Goal: Transaction & Acquisition: Purchase product/service

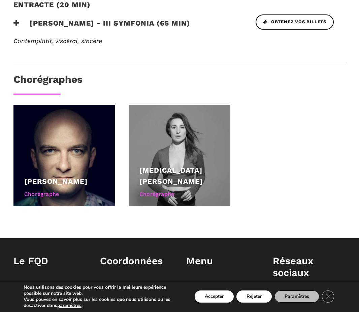
scroll to position [455, 0]
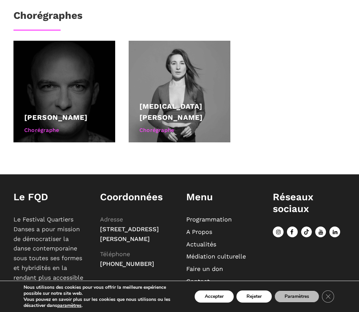
click at [60, 113] on link "Janusz Orlik" at bounding box center [55, 117] width 63 height 8
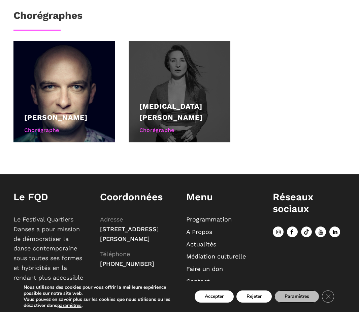
click at [173, 102] on link "[MEDICAL_DATA][PERSON_NAME]" at bounding box center [170, 112] width 63 height 20
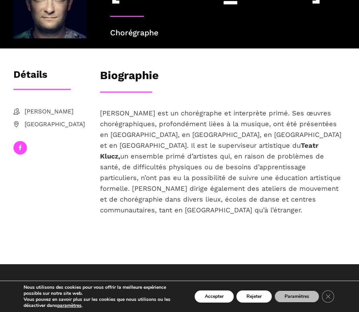
scroll to position [86, 0]
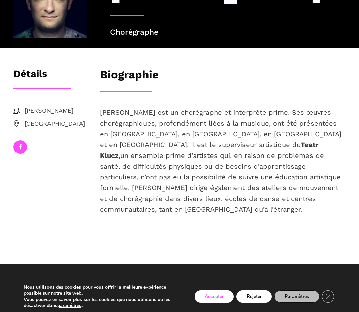
click at [217, 297] on button "Accepter" at bounding box center [214, 297] width 39 height 12
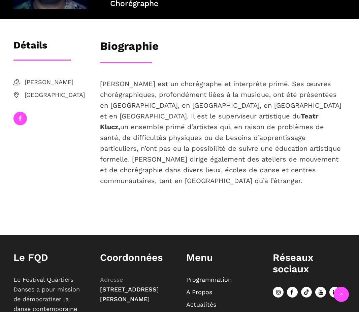
scroll to position [187, 0]
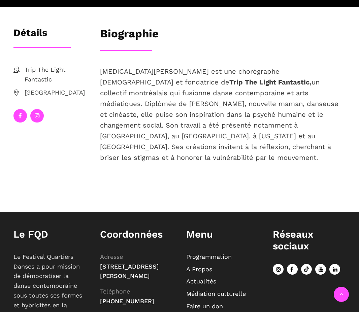
scroll to position [177, 0]
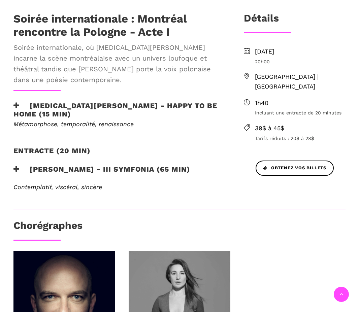
scroll to position [152, 0]
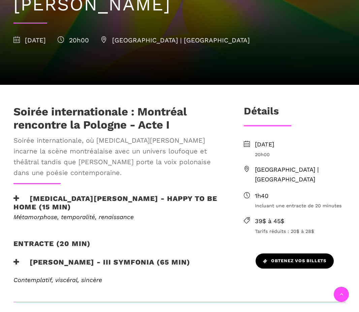
click at [278, 254] on link "Obtenez vos billets" at bounding box center [295, 261] width 78 height 15
